Goal: Information Seeking & Learning: Learn about a topic

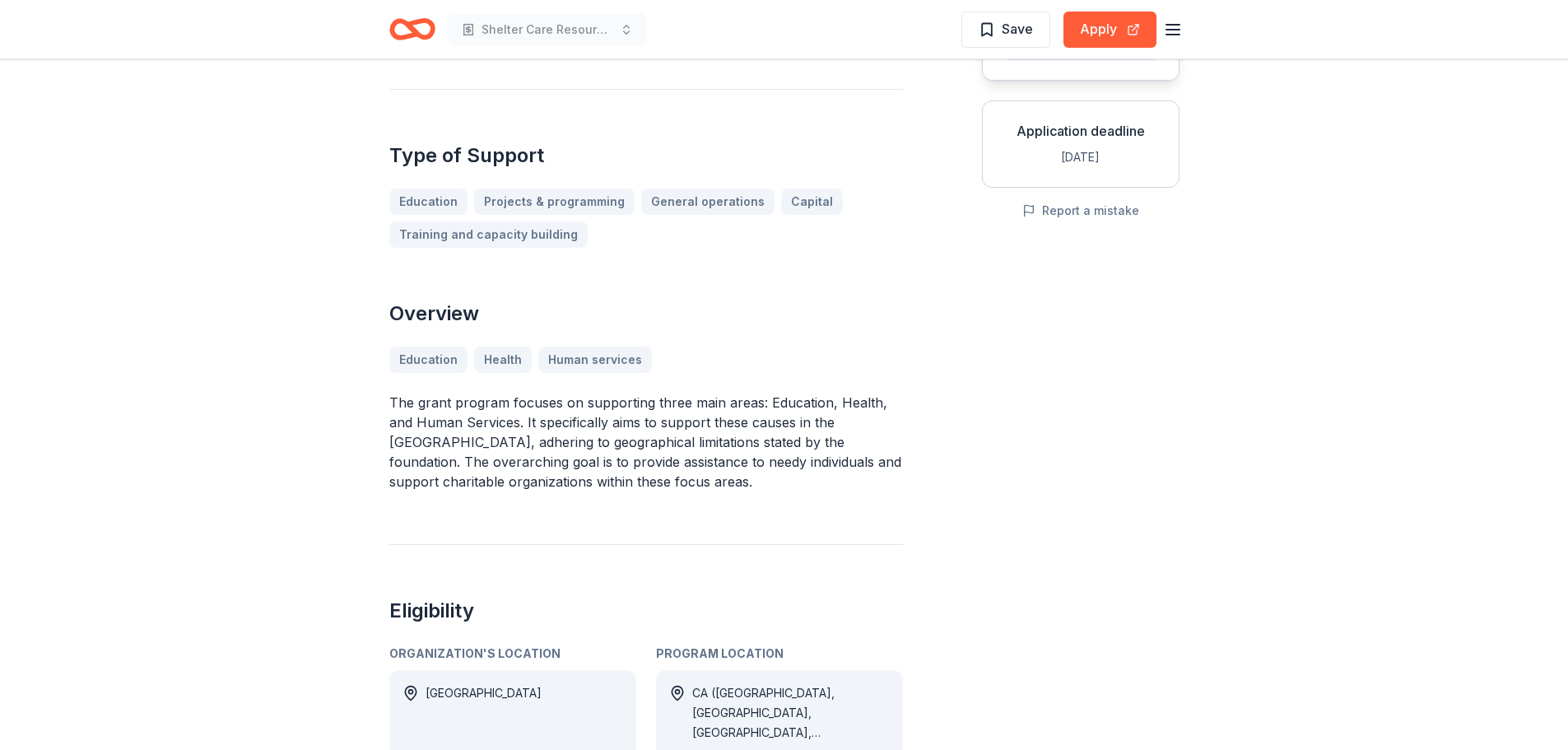
scroll to position [275, 0]
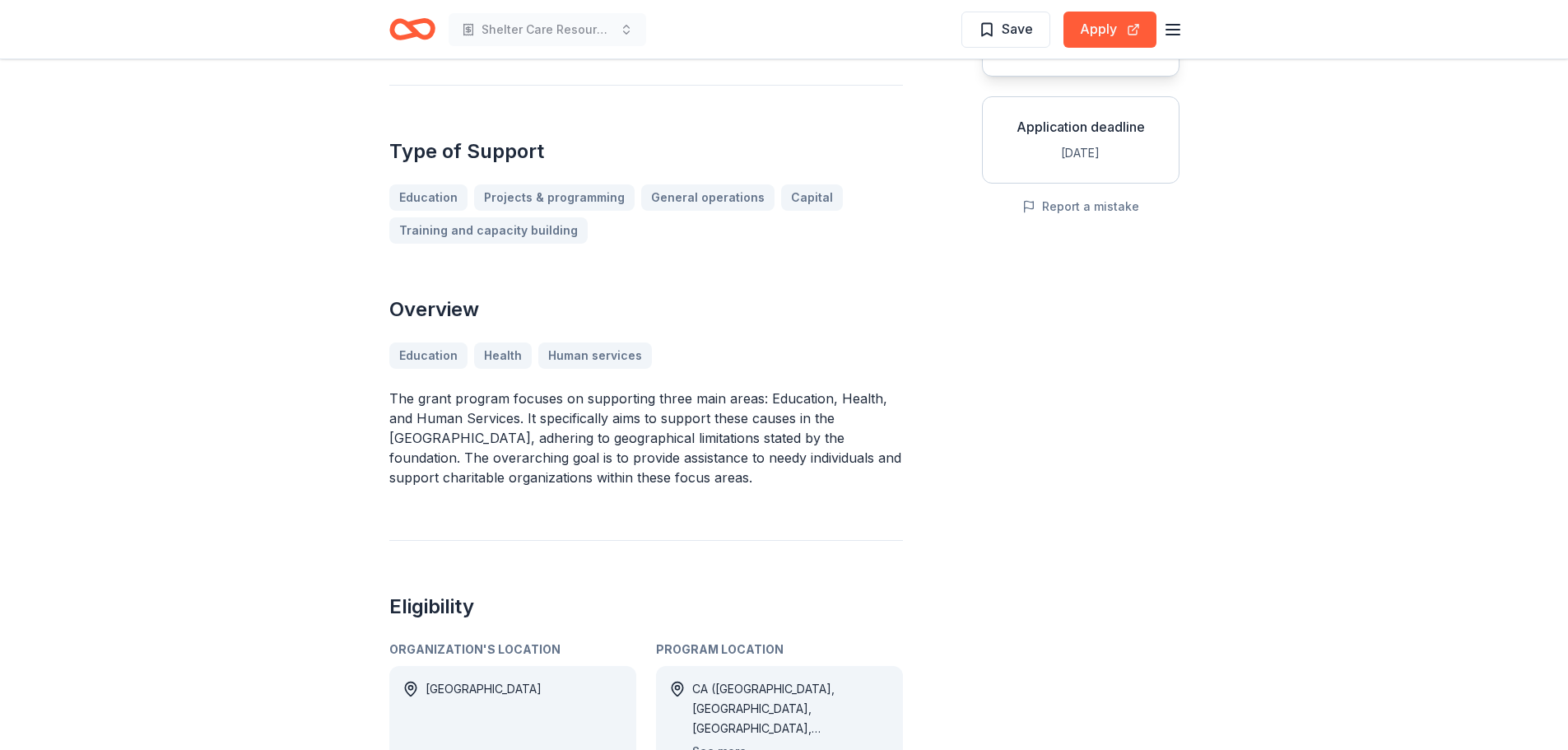
click at [706, 742] on button "See more" at bounding box center [719, 752] width 54 height 19
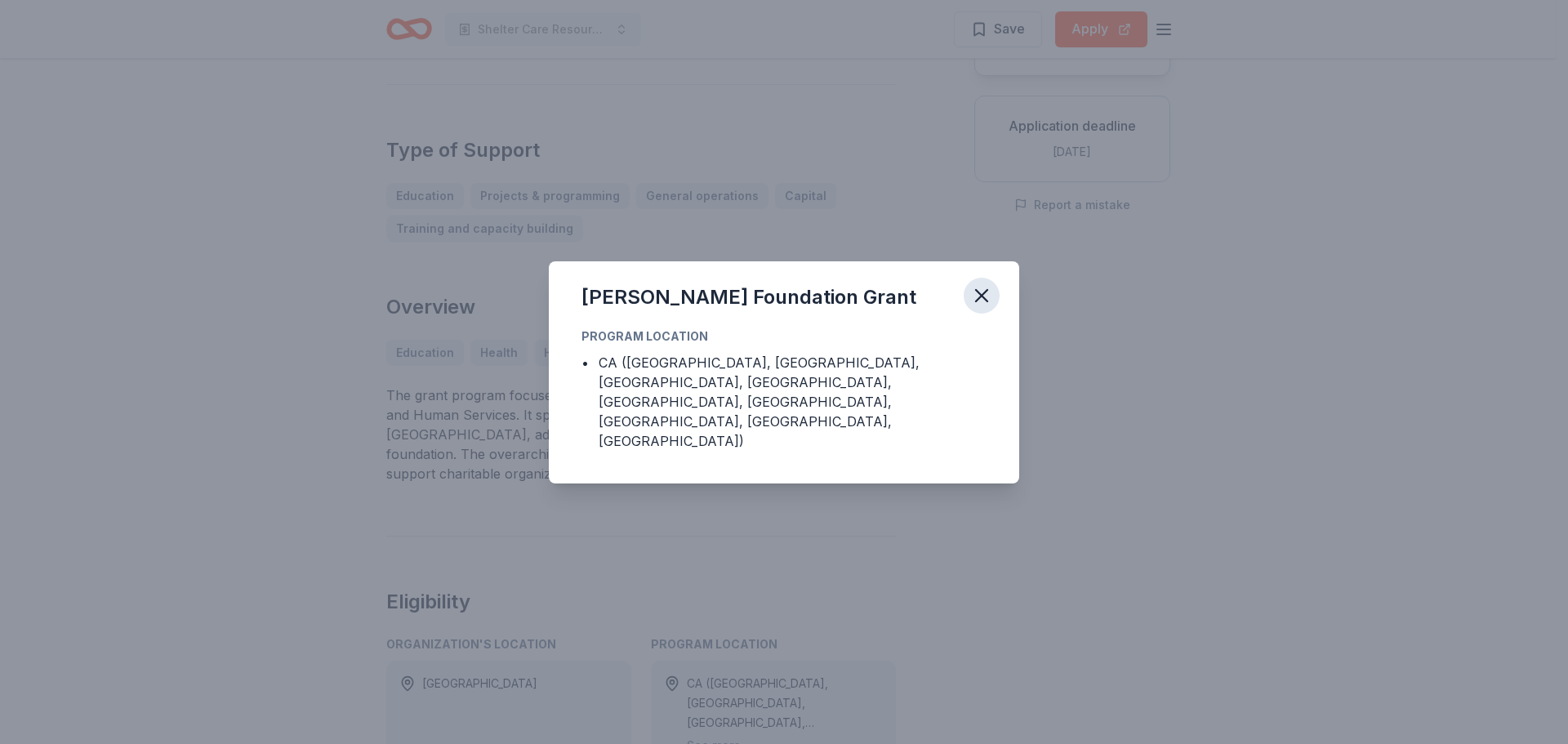
click at [987, 305] on icon "button" at bounding box center [981, 295] width 23 height 23
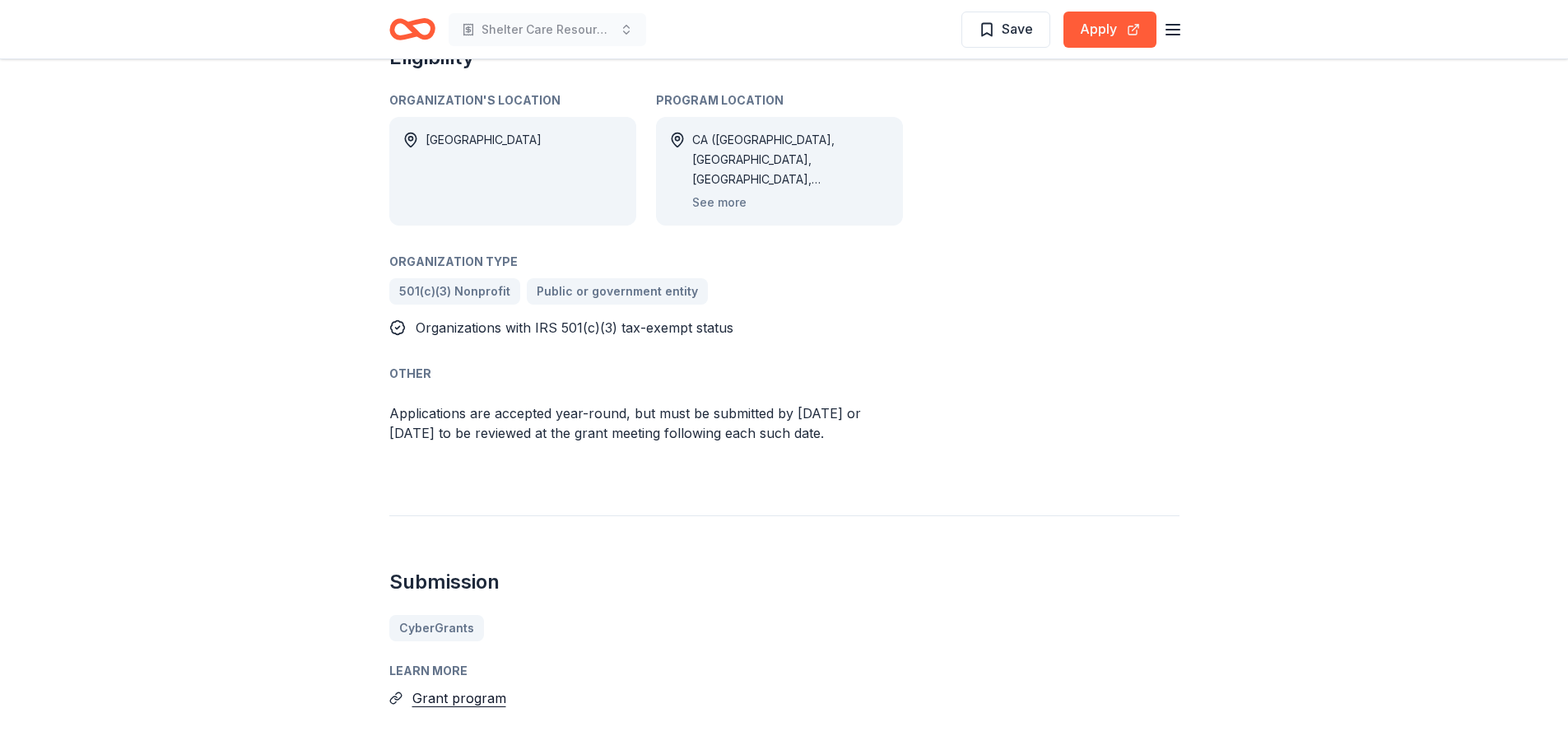
scroll to position [0, 0]
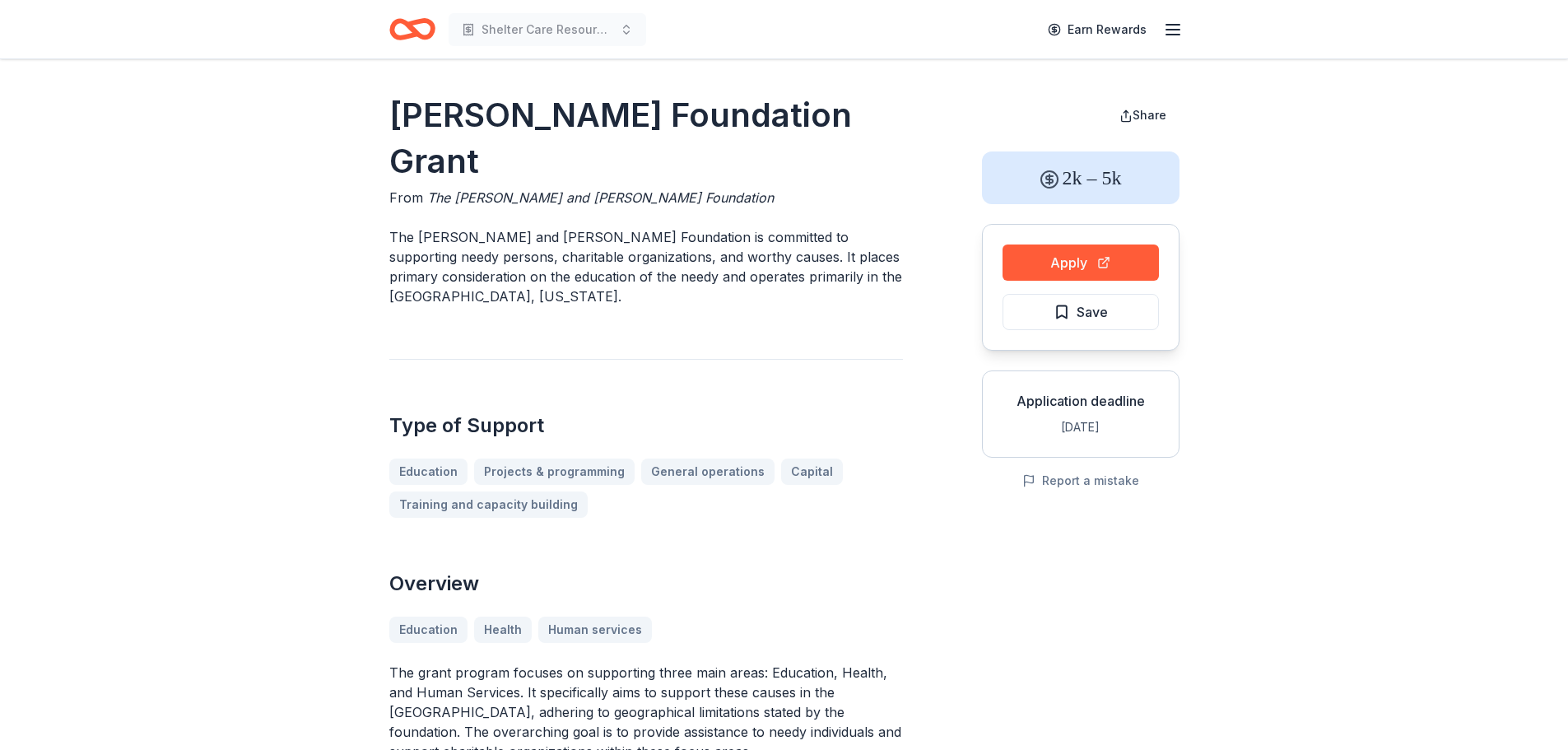
click at [407, 28] on icon "Home" at bounding box center [413, 30] width 46 height 39
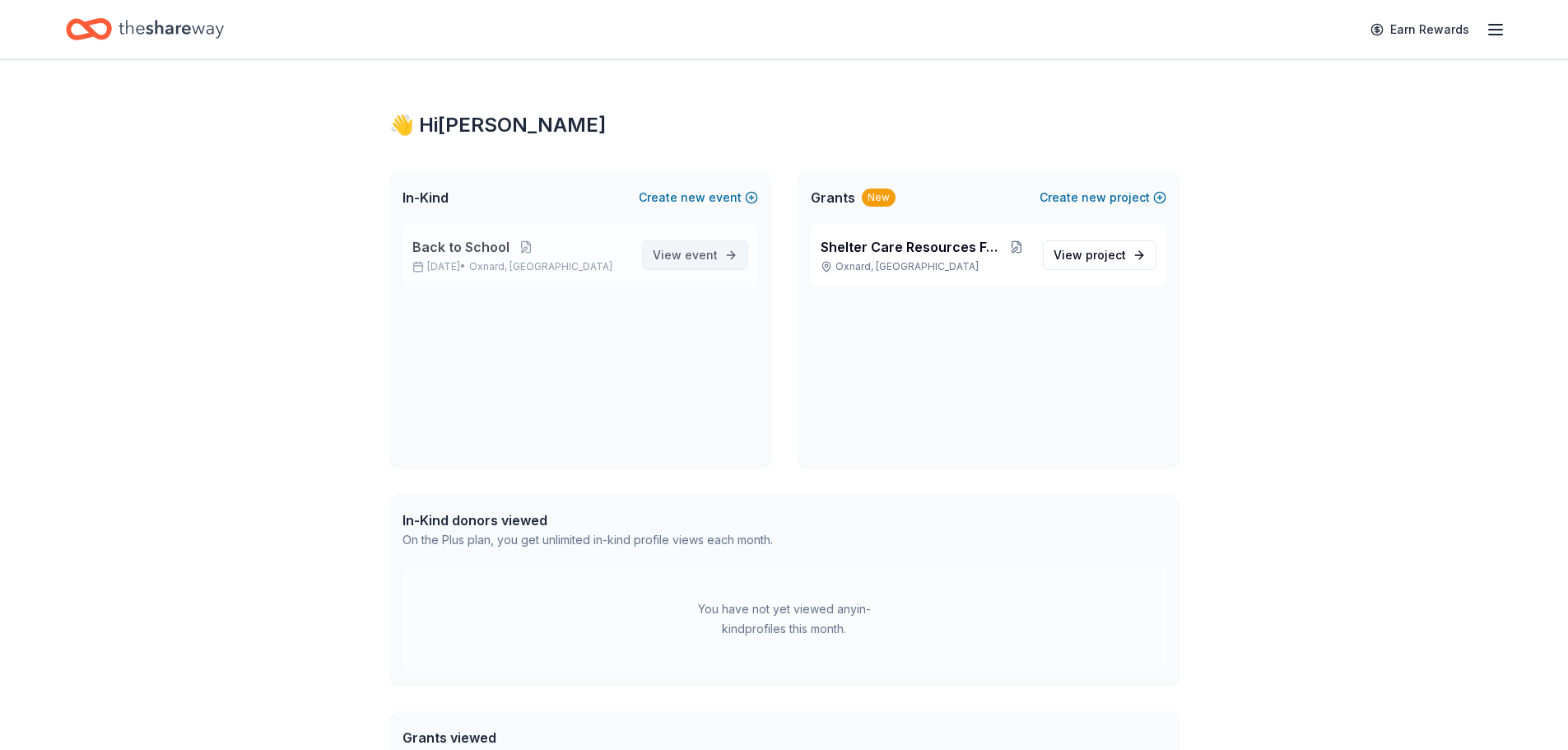
click at [683, 247] on span "View event" at bounding box center [685, 255] width 65 height 19
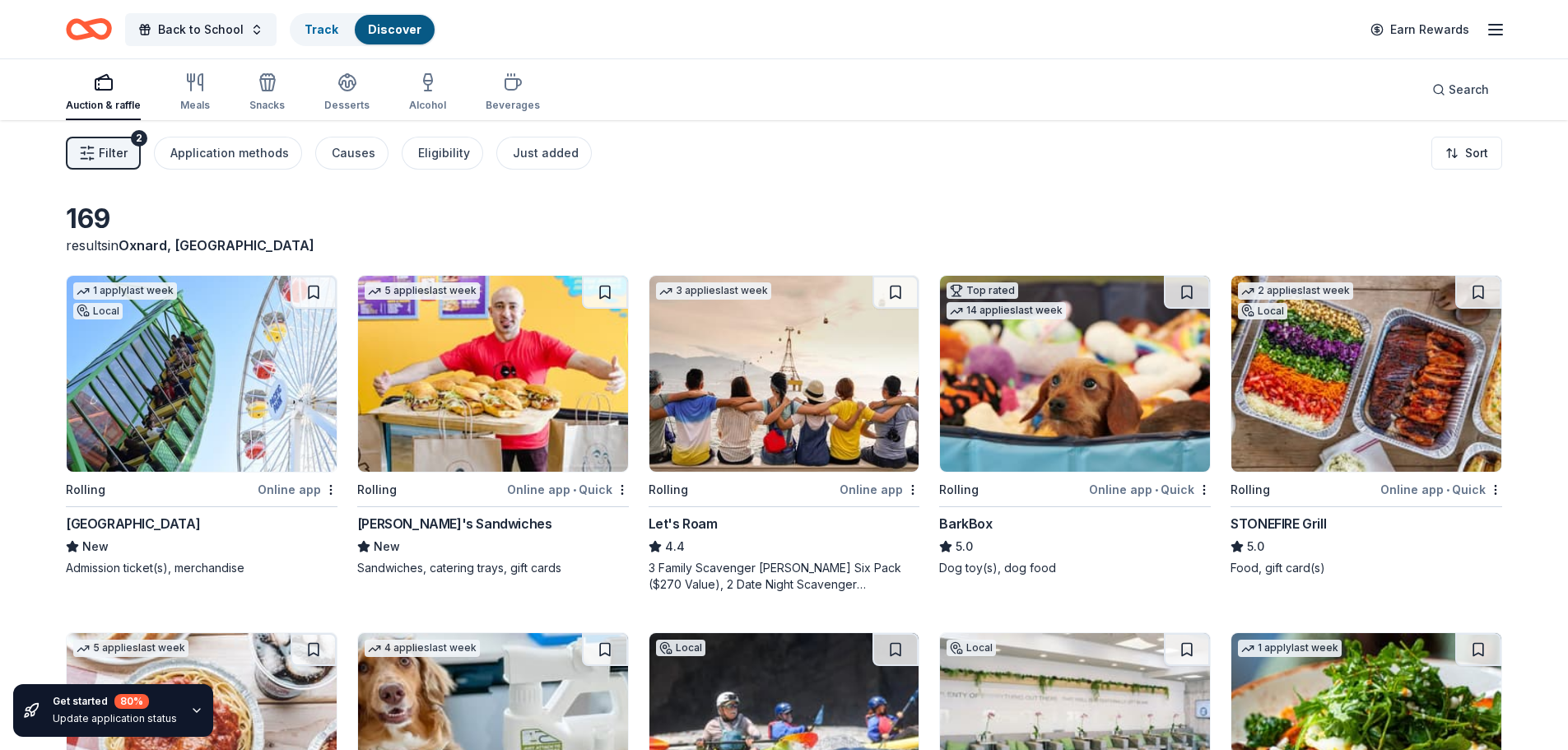
click at [91, 22] on icon "Home" at bounding box center [97, 28] width 25 height 16
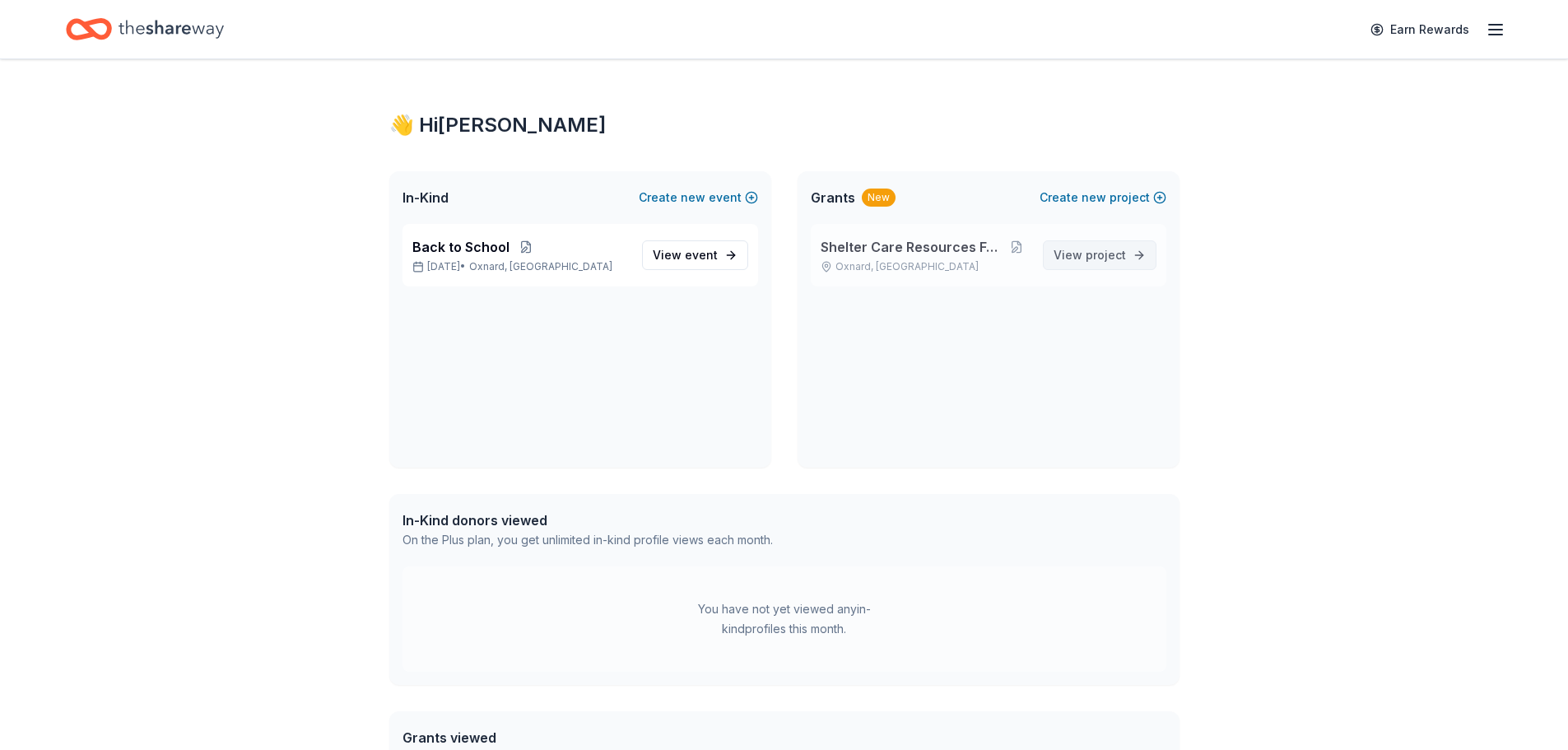
click at [1090, 248] on span "project" at bounding box center [1106, 254] width 41 height 14
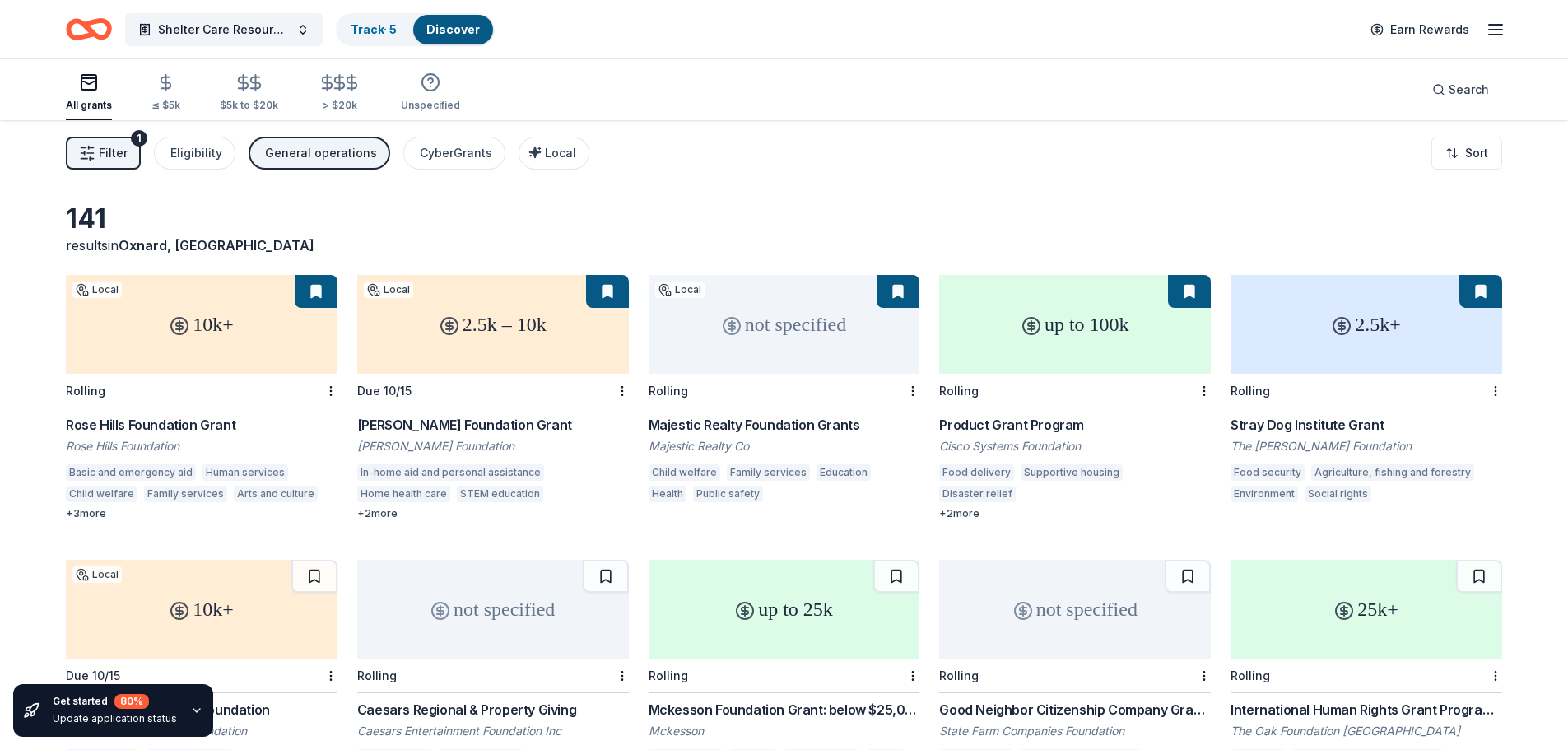
click at [163, 423] on div "Rose Hills Foundation Grant" at bounding box center [202, 425] width 272 height 19
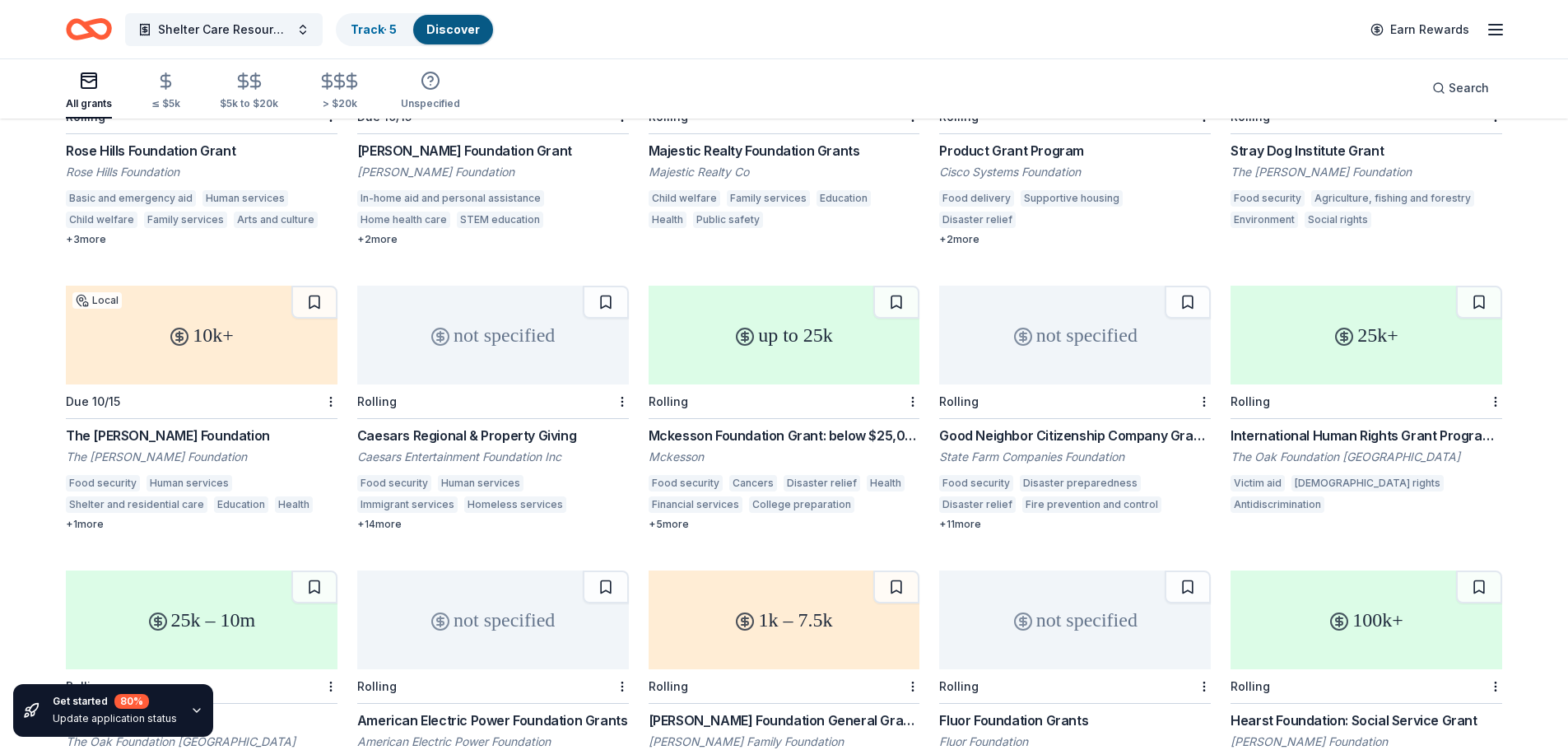
click at [190, 712] on icon "button" at bounding box center [197, 711] width 14 height 14
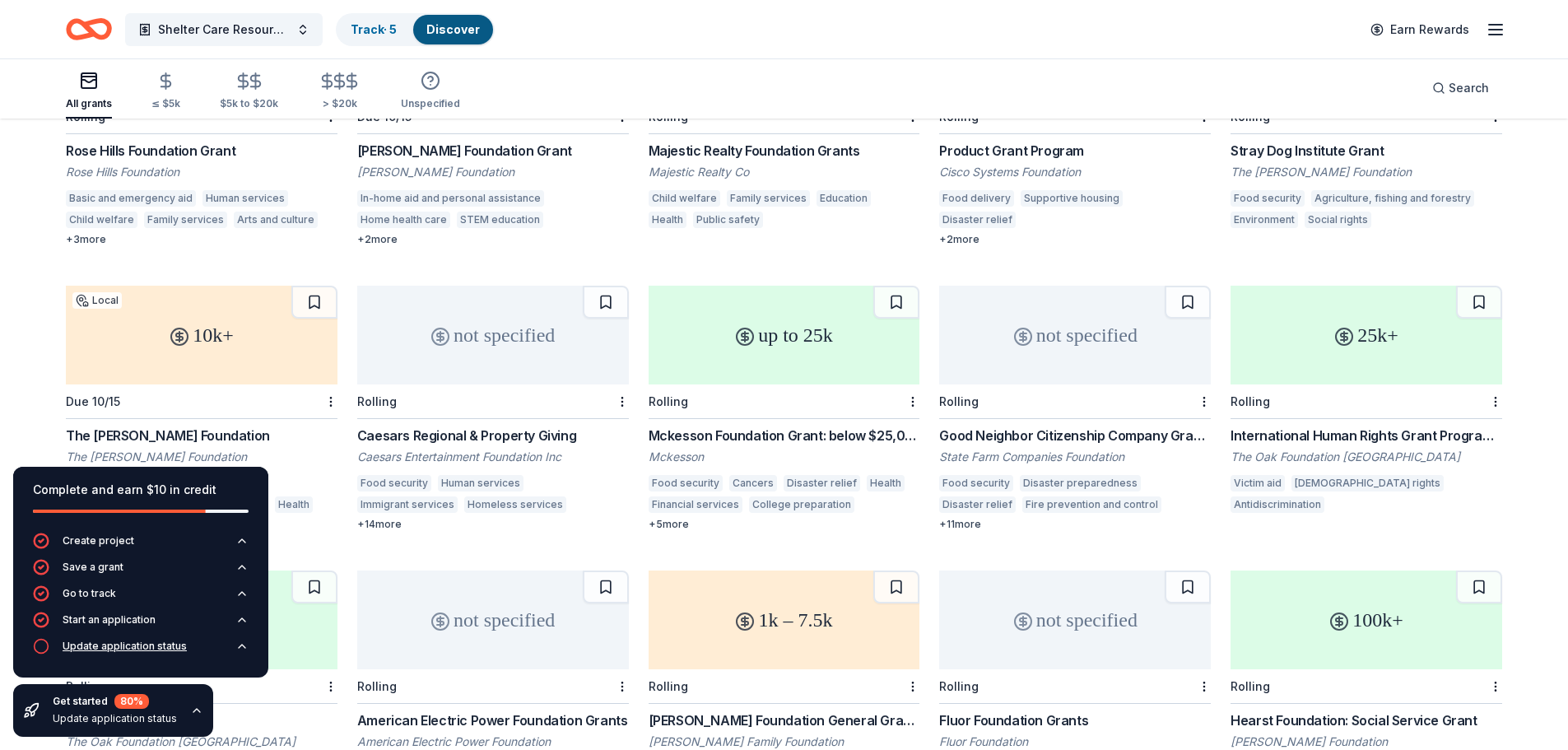
click at [136, 647] on div "Update application status" at bounding box center [125, 647] width 125 height 14
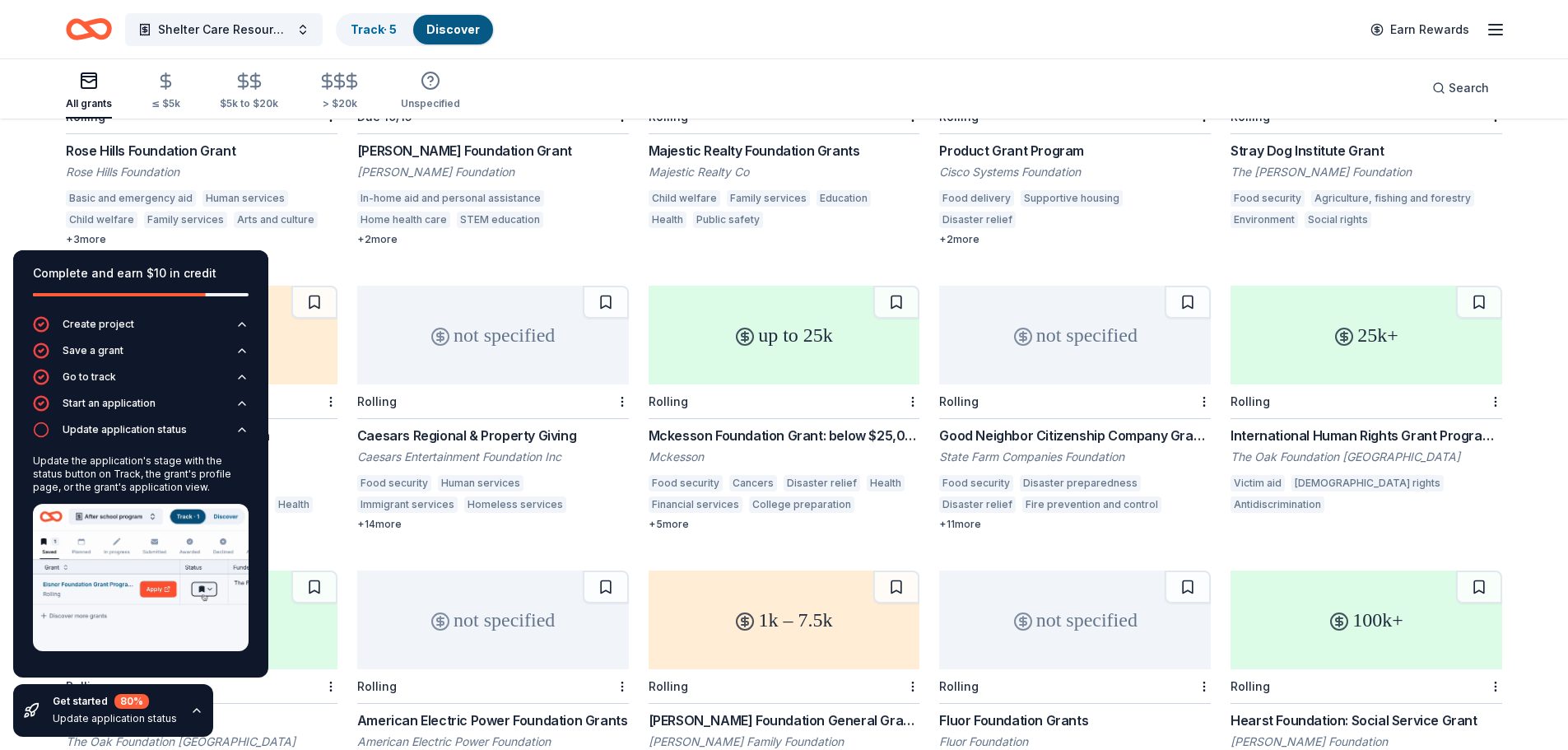
click at [623, 40] on div "Shelter Care Resources Food Pantry Track · 5 Discover Earn Rewards" at bounding box center [784, 30] width 1437 height 39
click at [112, 326] on div "Create project" at bounding box center [98, 325] width 72 height 14
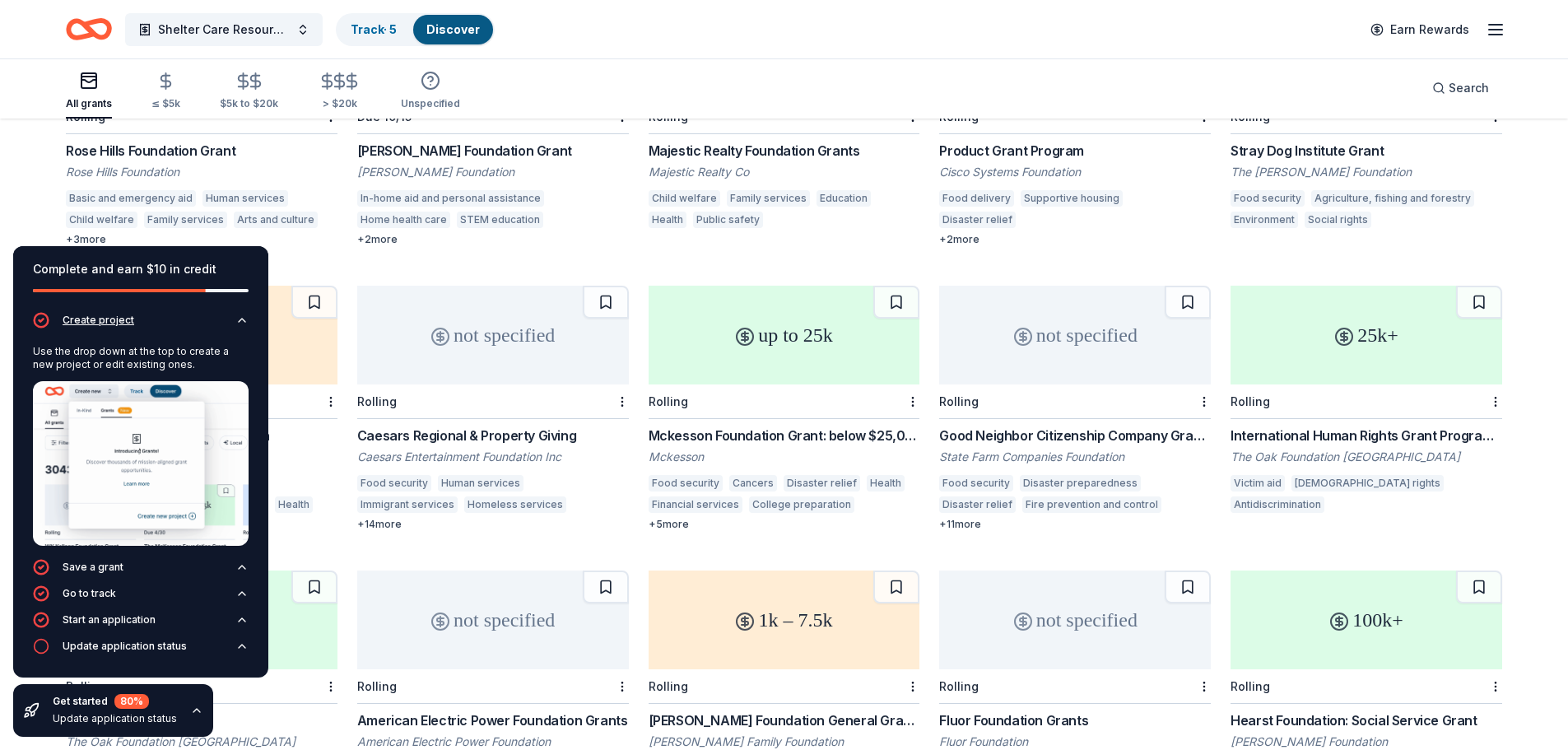
click at [112, 326] on div "Create project" at bounding box center [98, 320] width 72 height 14
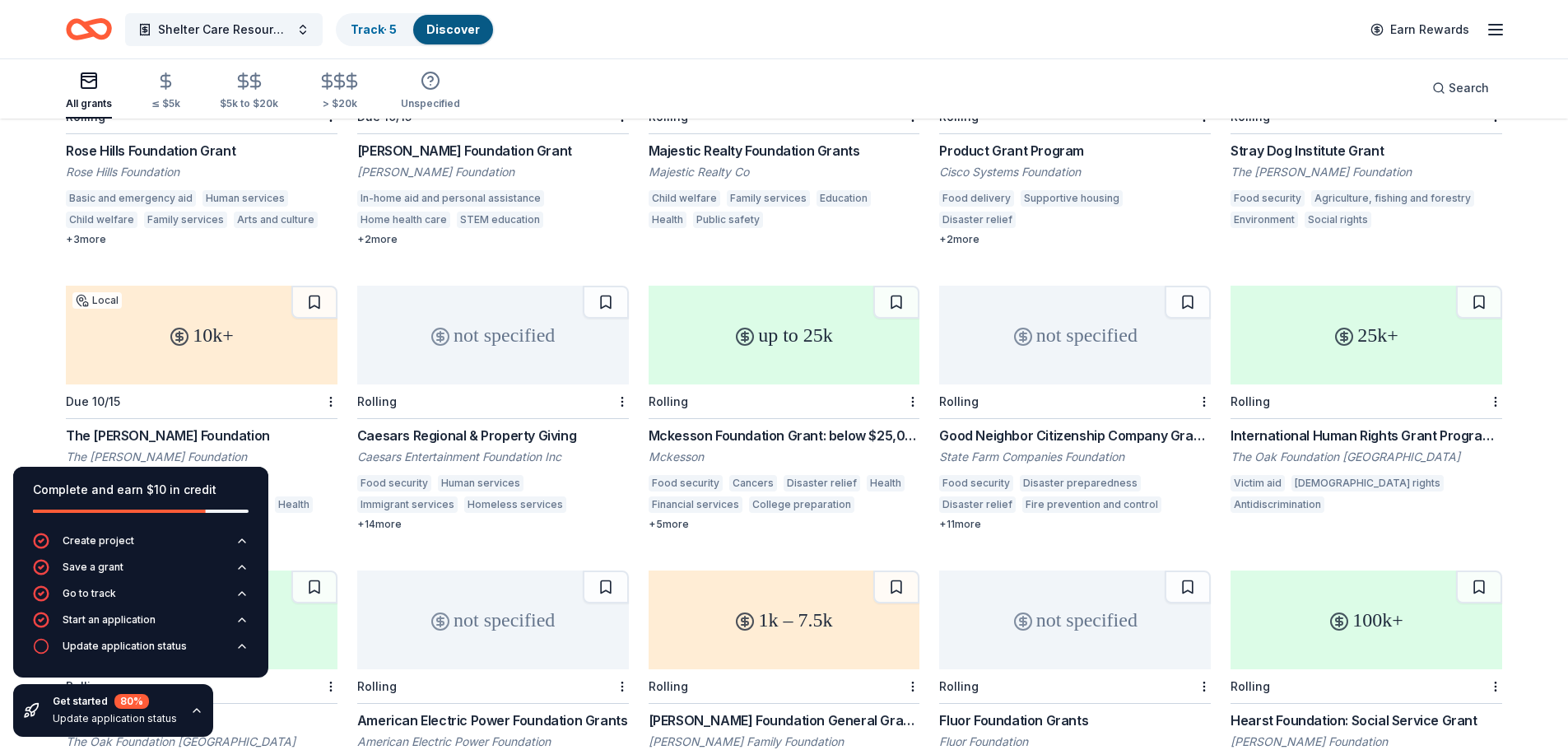
click at [190, 714] on icon "button" at bounding box center [197, 711] width 14 height 14
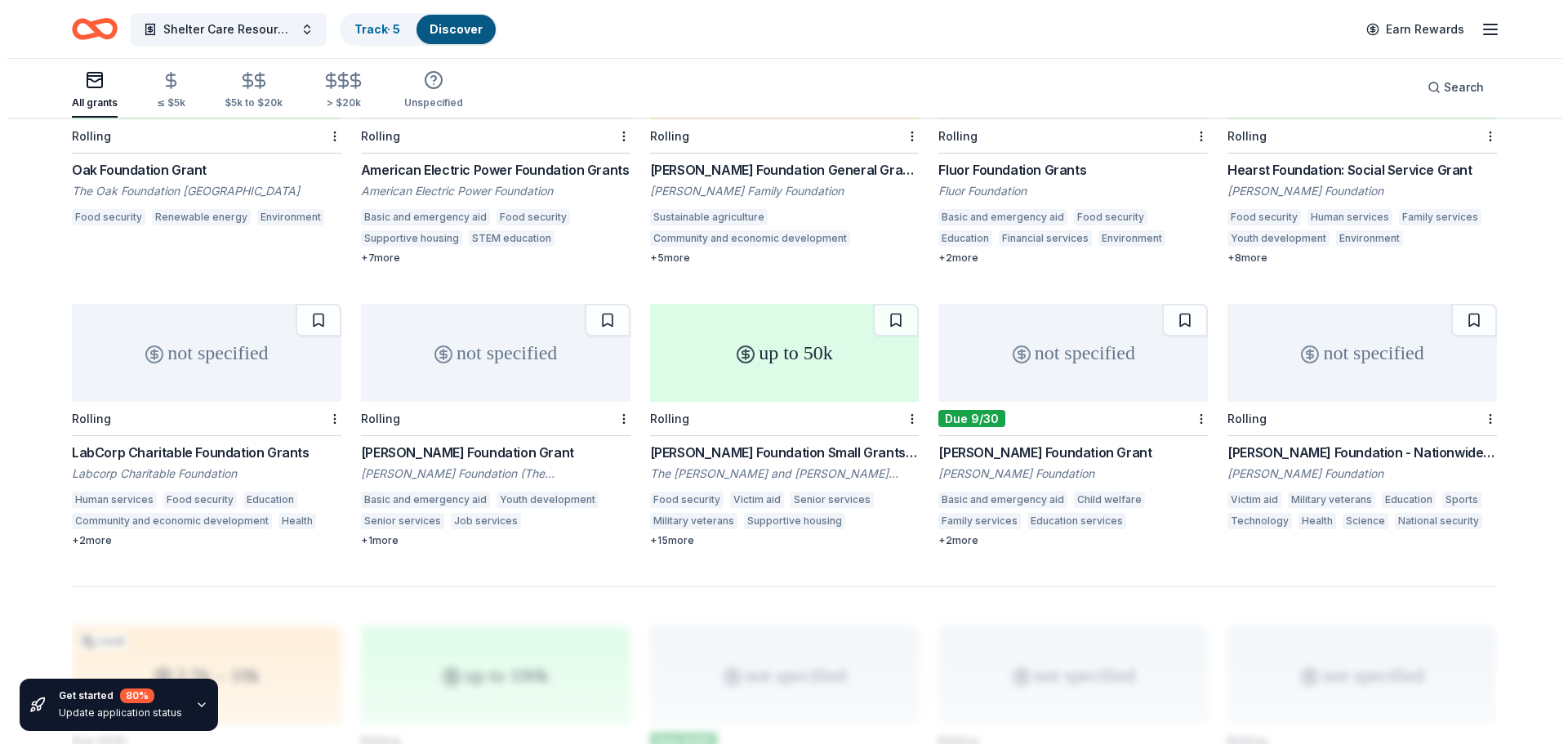
scroll to position [0, 0]
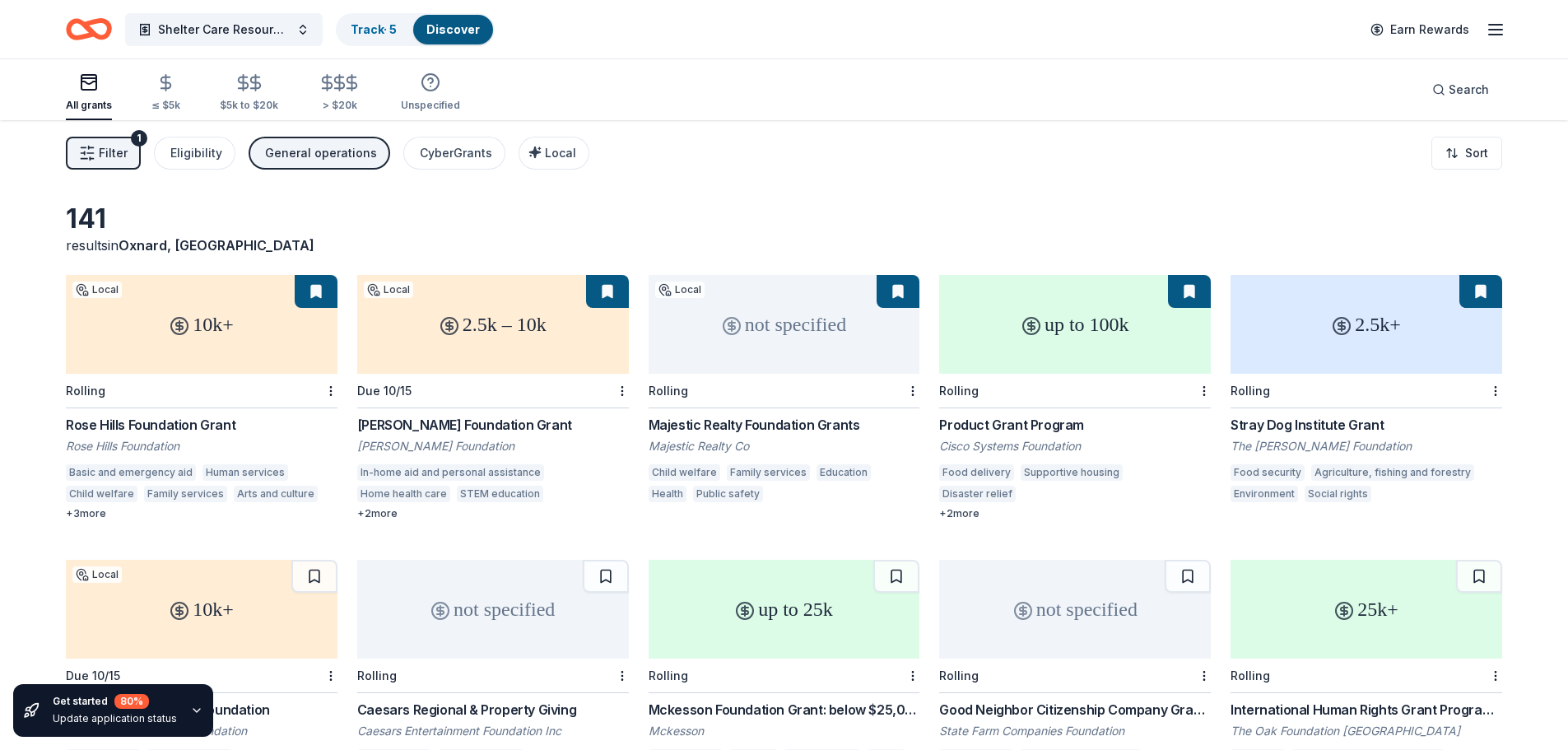
click at [107, 148] on span "Filter" at bounding box center [114, 153] width 29 height 19
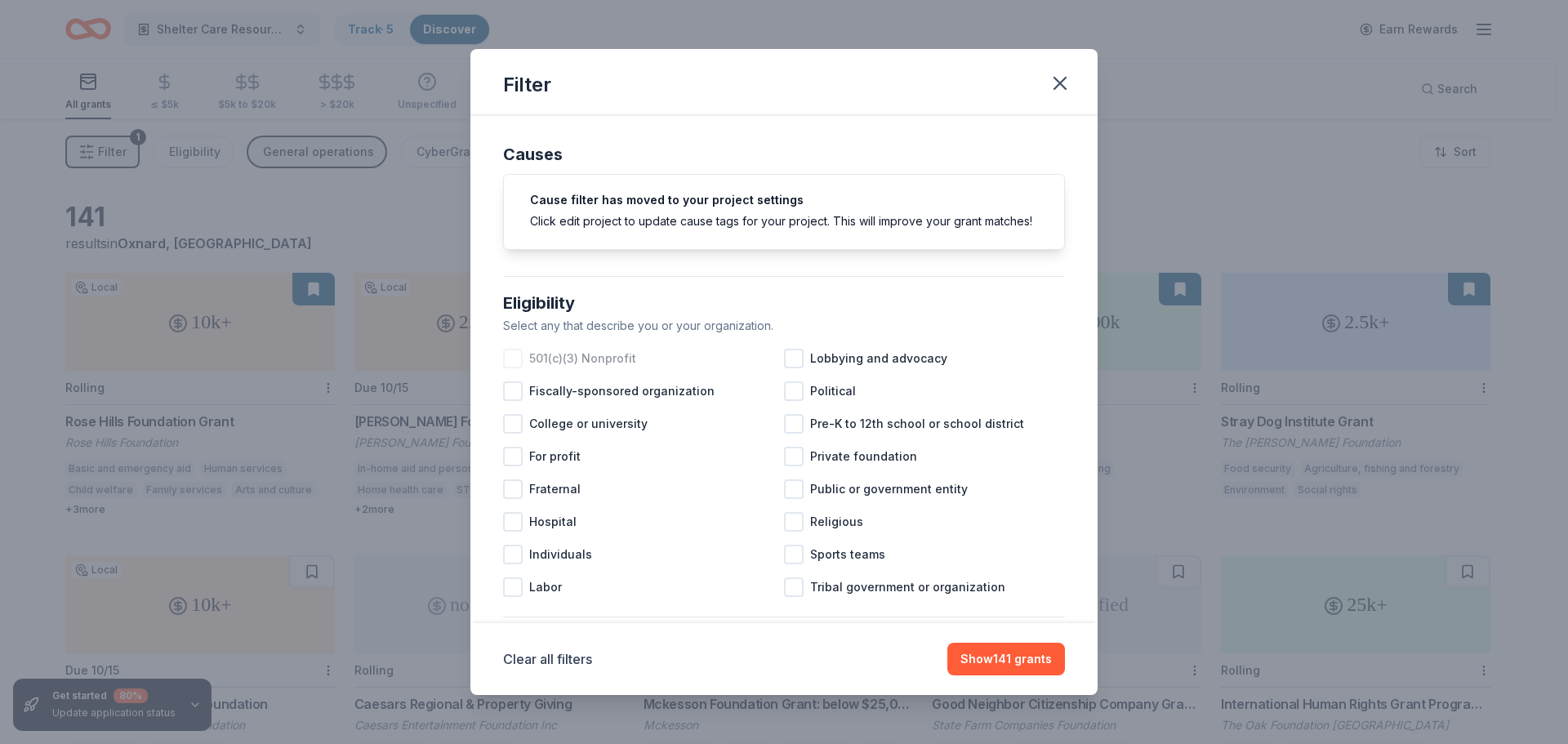
click at [621, 368] on span "501(c)(3) Nonprofit" at bounding box center [582, 358] width 107 height 19
click at [791, 499] on div at bounding box center [793, 488] width 19 height 19
click at [791, 498] on icon at bounding box center [793, 488] width 16 height 16
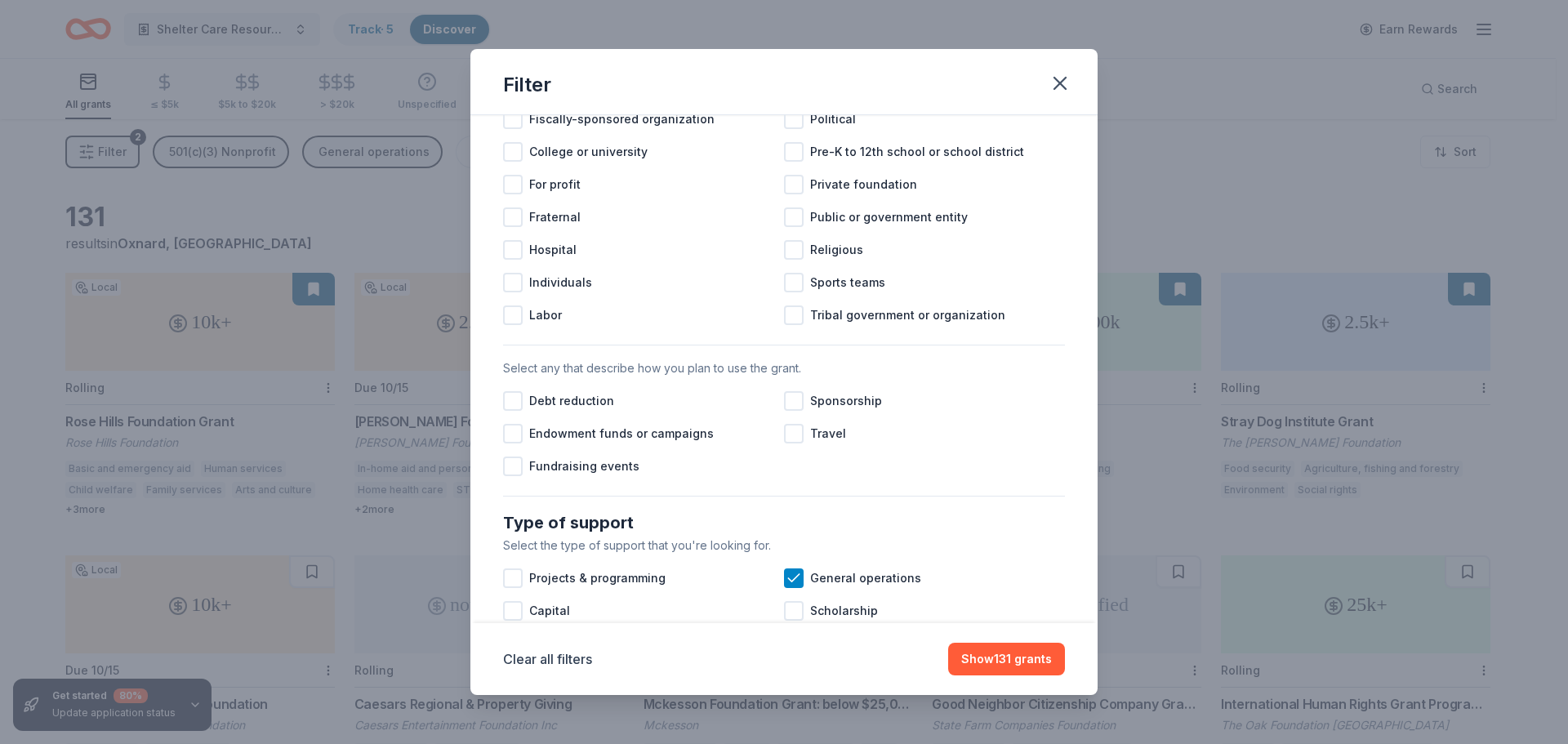
scroll to position [545, 0]
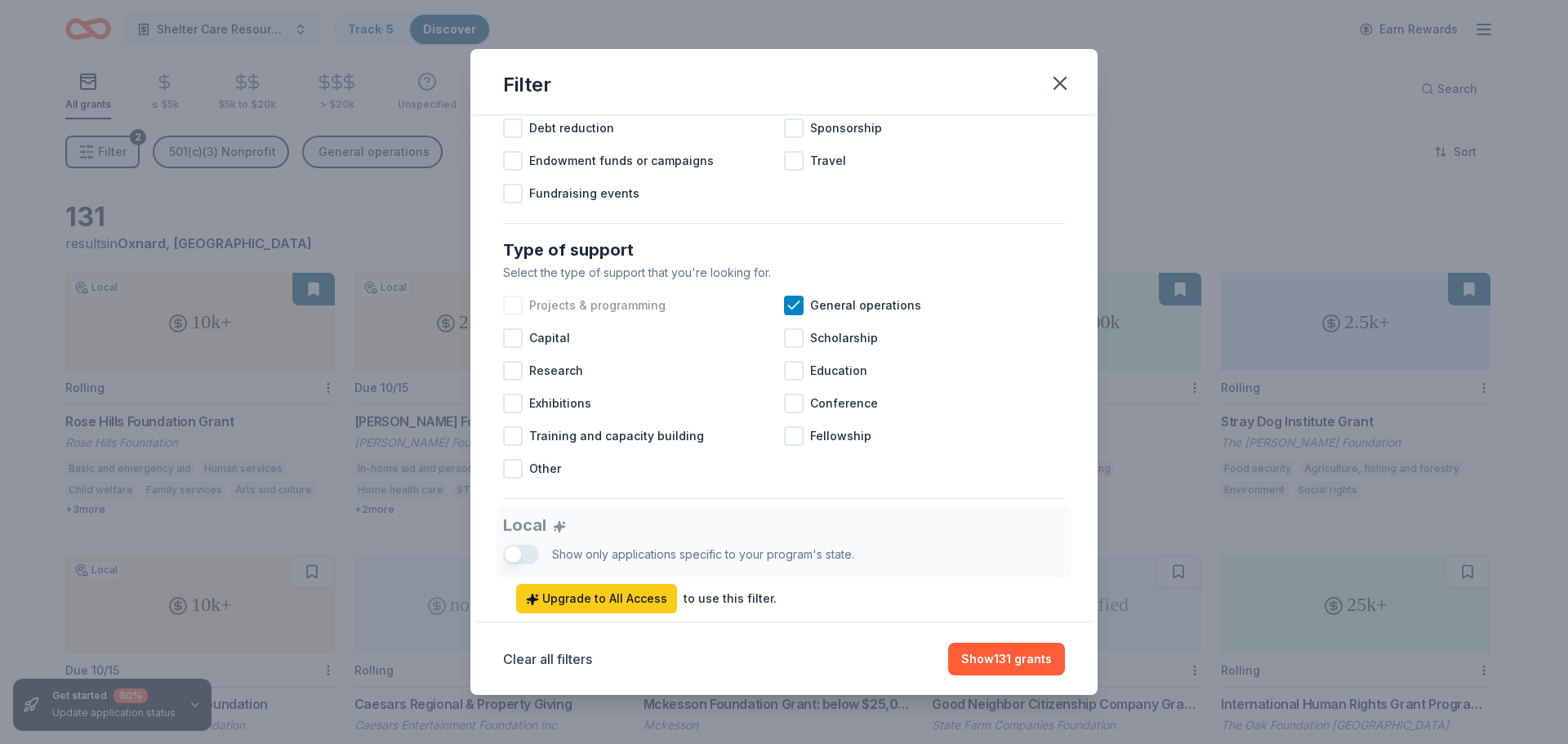
click at [610, 315] on span "Projects & programming" at bounding box center [597, 305] width 136 height 19
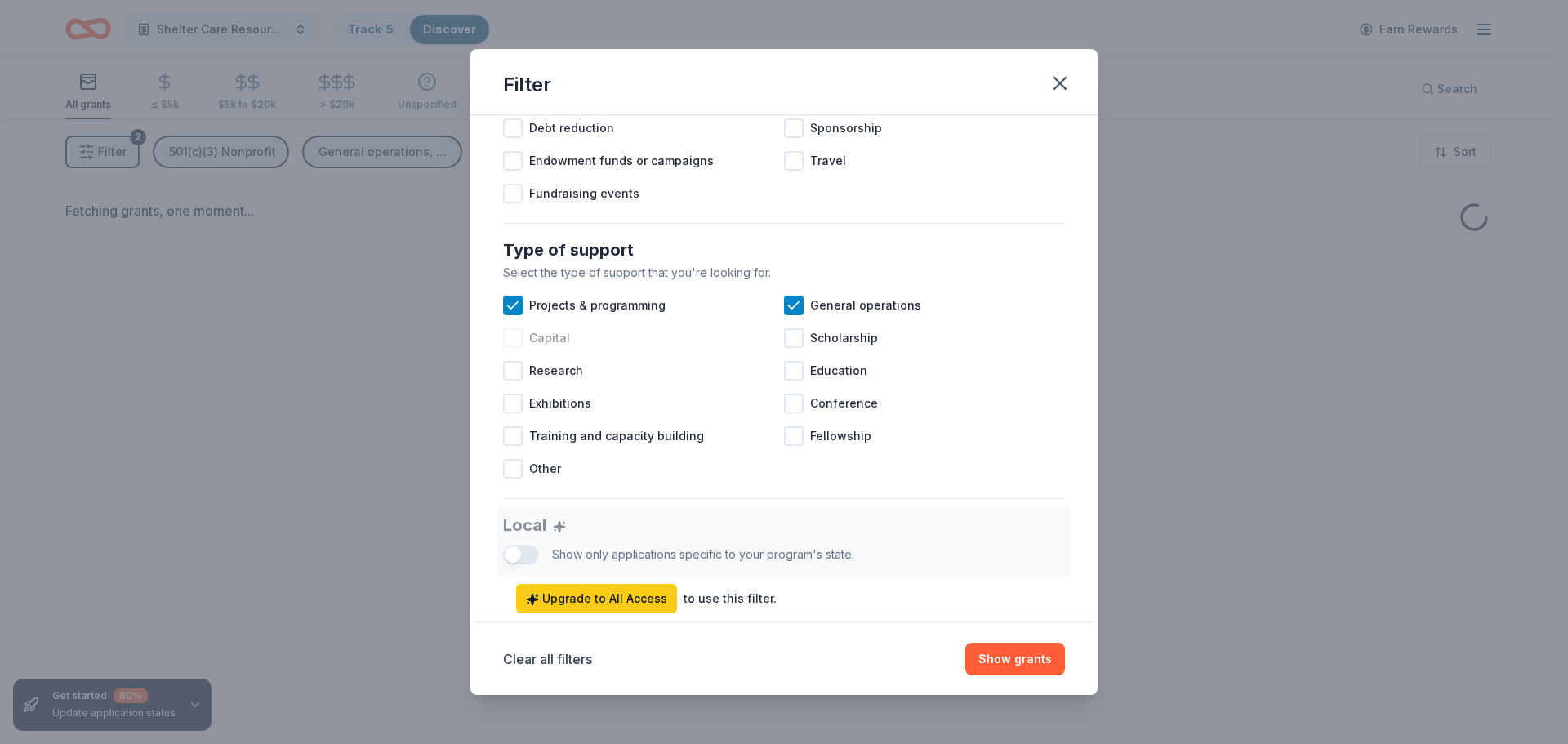
click at [562, 348] on span "Capital" at bounding box center [550, 338] width 41 height 19
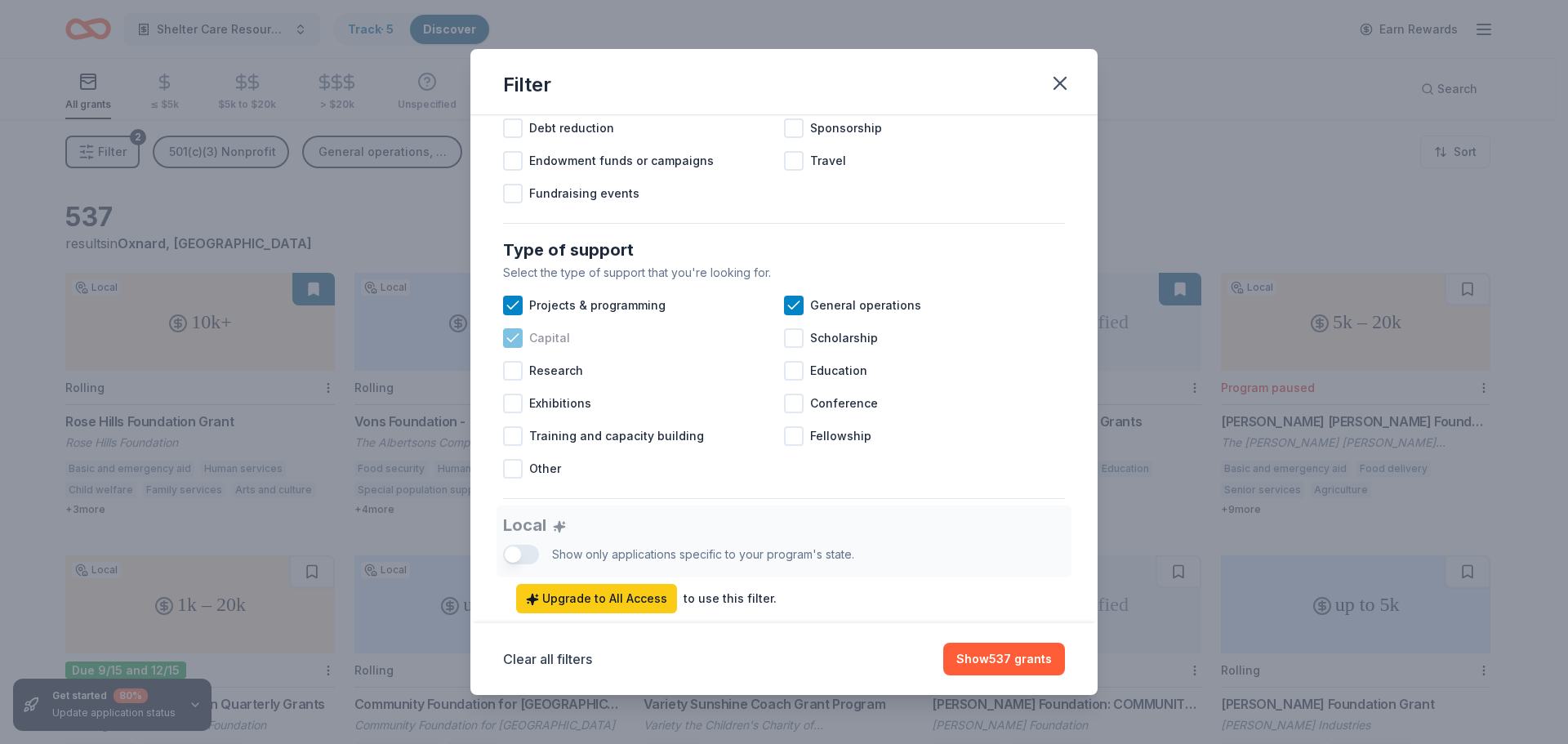
click at [560, 348] on span "Capital" at bounding box center [550, 338] width 41 height 19
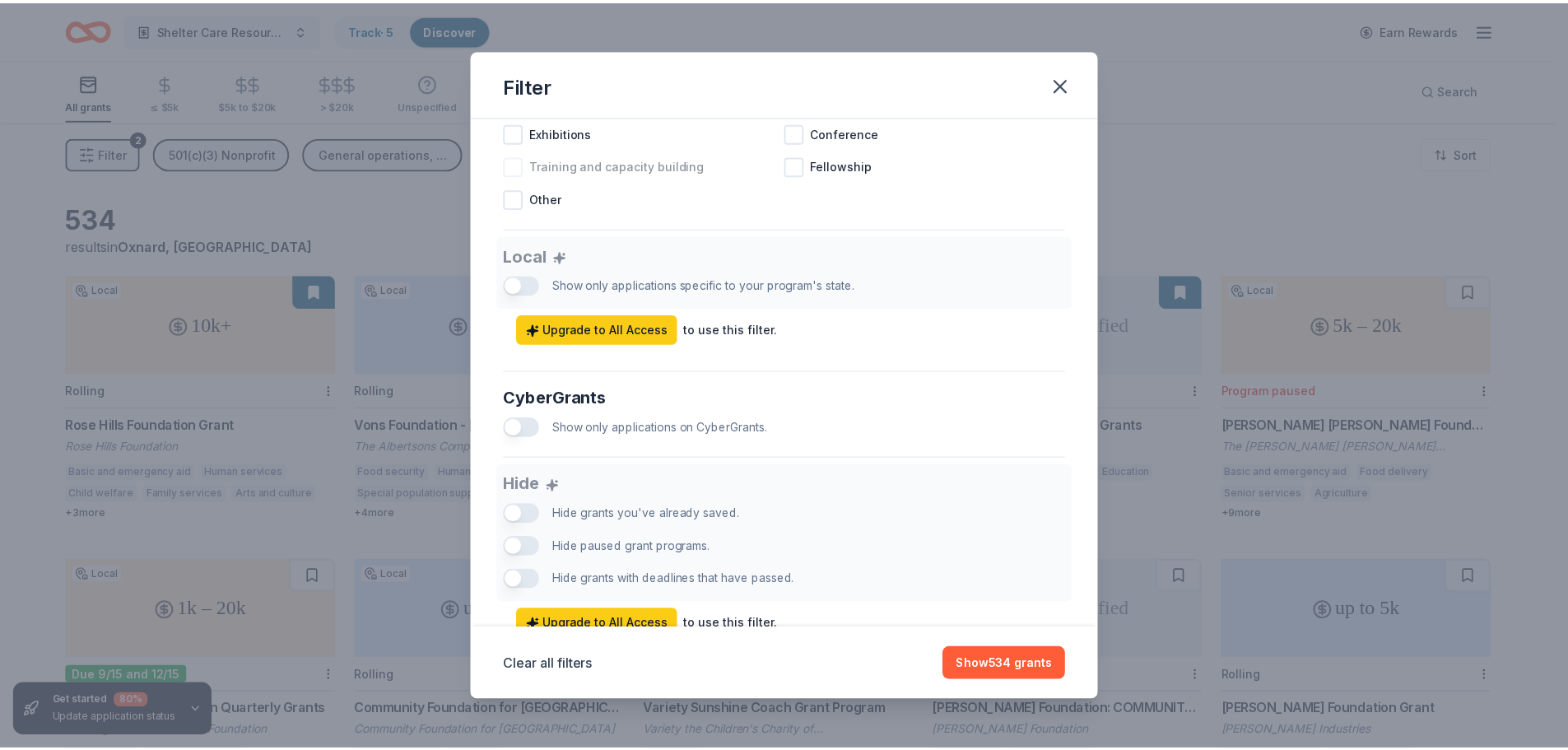
scroll to position [904, 0]
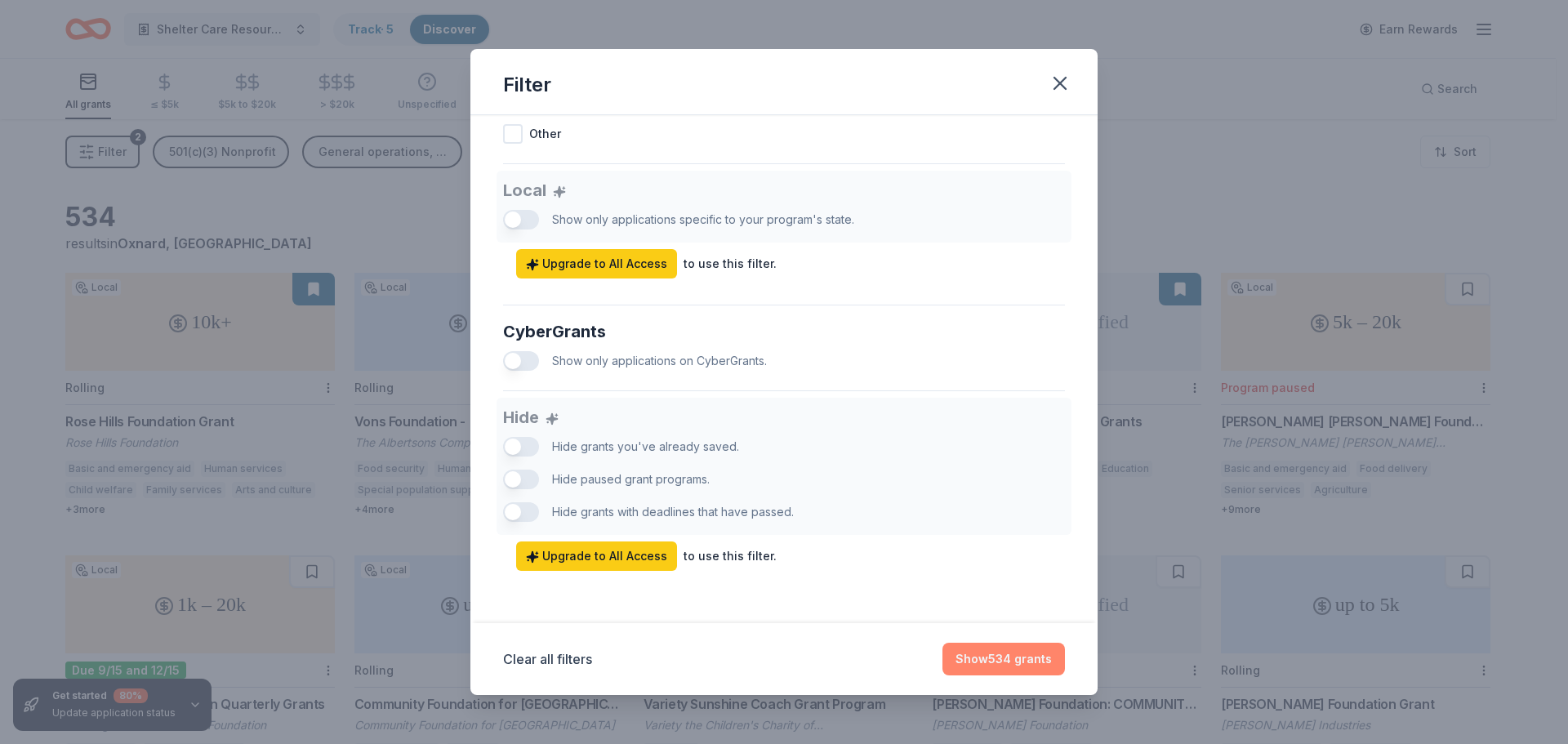
click at [994, 657] on button "Show 534 grants" at bounding box center [1003, 659] width 123 height 33
